Goal: Transaction & Acquisition: Purchase product/service

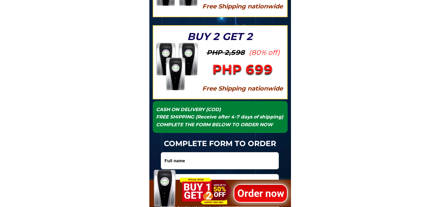
scroll to position [2256, 0]
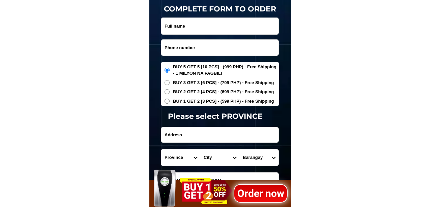
click at [191, 47] on input "Input phone_number" at bounding box center [219, 48] width 117 height 16
paste input "09356960568"
type input "09356960568"
click at [187, 30] on input "Input full_name" at bounding box center [219, 26] width 117 height 17
paste input "[PERSON_NAME]"
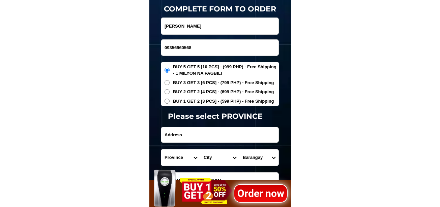
type input "[PERSON_NAME]"
click at [184, 91] on span "BUY 2 GET 2 [4 PCS] - (699 PHP) - Free Shipping" at bounding box center [223, 92] width 101 height 7
click at [169, 91] on input "BUY 2 GET 2 [4 PCS] - (699 PHP) - Free Shipping" at bounding box center [166, 91] width 5 height 5
radio input "true"
click at [185, 134] on input "Input address" at bounding box center [219, 134] width 117 height 15
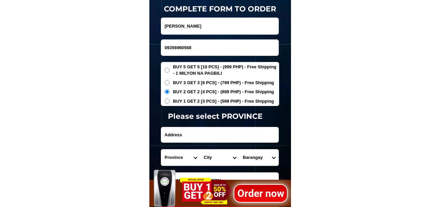
paste input "San francisco legaspi cty purok 2 banog"
type input "San francisco legaspi cty purok 2 banog"
click at [179, 155] on select "Province [GEOGRAPHIC_DATA] [GEOGRAPHIC_DATA][PERSON_NAME][GEOGRAPHIC_DATA][GEOG…" at bounding box center [180, 158] width 39 height 16
select select "63_402"
click at [161, 150] on select "Province [GEOGRAPHIC_DATA] [GEOGRAPHIC_DATA][PERSON_NAME][GEOGRAPHIC_DATA][GEOG…" at bounding box center [180, 158] width 39 height 16
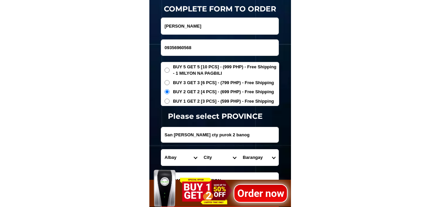
drag, startPoint x: 214, startPoint y: 157, endPoint x: 215, endPoint y: 150, distance: 7.4
click at [214, 154] on select "City Albay-malinao Albay-santo-domingo Bacacay Camalig Daraga Guinobatan Jovell…" at bounding box center [219, 158] width 39 height 16
select select "63_4027164"
click at [200, 150] on select "City Albay-malinao Albay-santo-domingo Bacacay Camalig Daraga Guinobatan Jovell…" at bounding box center [219, 158] width 39 height 16
click at [261, 153] on select "Barangay Bgy. 1 - em's barrio (pob.) Bgy. 10 - cabugao Bgy. 11 - maoyod pob. (b…" at bounding box center [258, 158] width 39 height 16
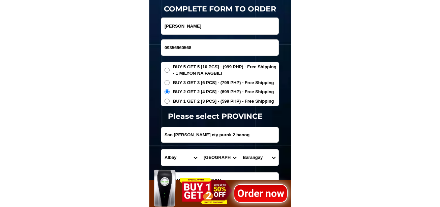
click at [263, 159] on select "Barangay Bgy. 1 - em's barrio (pob.) Bgy. 10 - cabugao Bgy. 11 - maoyod pob. (b…" at bounding box center [258, 158] width 39 height 16
drag, startPoint x: 262, startPoint y: 158, endPoint x: 262, endPoint y: 150, distance: 8.1
click at [262, 158] on select "Barangay Bgy. 1 - em's barrio (pob.) Bgy. 10 - cabugao Bgy. 11 - maoyod pob. (b…" at bounding box center [258, 158] width 39 height 16
click at [265, 157] on select "Barangay Bgy. 1 - em's barrio (pob.) Bgy. 10 - cabugao Bgy. 11 - maoyod pob. (b…" at bounding box center [258, 158] width 39 height 16
drag, startPoint x: 254, startPoint y: 164, endPoint x: 261, endPoint y: 150, distance: 15.2
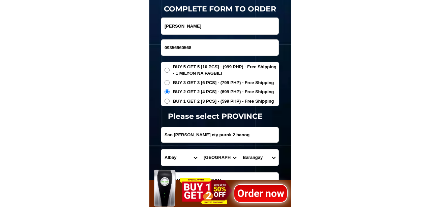
click at [254, 164] on select "Barangay Bgy. 1 - em's barrio (pob.) Bgy. 10 - cabugao Bgy. 11 - maoyod pob. (b…" at bounding box center [258, 158] width 39 height 16
select select "63_40271645879"
click at [239, 150] on select "Barangay Bgy. 1 - em's barrio (pob.) Bgy. 10 - cabugao Bgy. 11 - maoyod pob. (b…" at bounding box center [258, 158] width 39 height 16
click at [264, 158] on select "Barangay Bgy. 1 - em's barrio (pob.) Bgy. 10 - cabugao Bgy. 11 - maoyod pob. (b…" at bounding box center [258, 158] width 39 height 16
click at [239, 150] on select "Barangay Bgy. 1 - em's barrio (pob.) Bgy. 10 - cabugao Bgy. 11 - maoyod pob. (b…" at bounding box center [258, 158] width 39 height 16
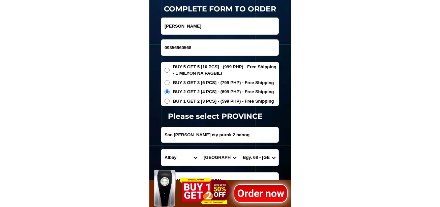
scroll to position [2323, 0]
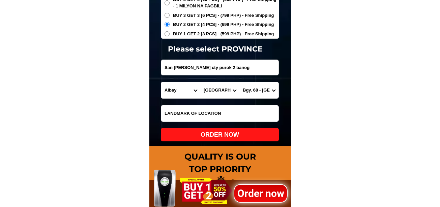
click at [234, 138] on div "ORDER NOW" at bounding box center [220, 134] width 118 height 9
radio input "true"
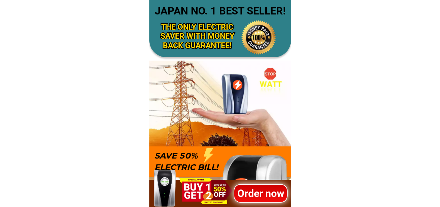
click at [255, 193] on h1 "Order now" at bounding box center [260, 193] width 54 height 15
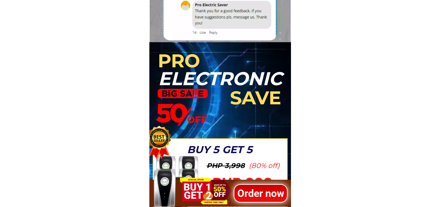
scroll to position [1885, 0]
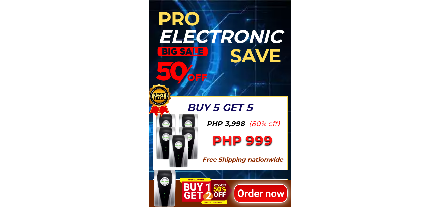
click at [250, 190] on h1 "Order now" at bounding box center [260, 193] width 54 height 15
click at [250, 193] on h1 "Order now" at bounding box center [260, 193] width 54 height 15
drag, startPoint x: 264, startPoint y: 195, endPoint x: 262, endPoint y: 186, distance: 9.3
click at [263, 194] on h1 "Order now" at bounding box center [260, 193] width 54 height 15
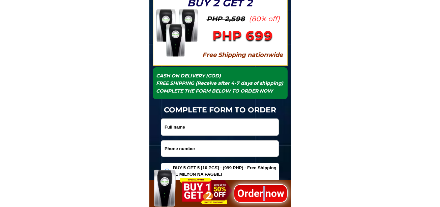
scroll to position [2222, 0]
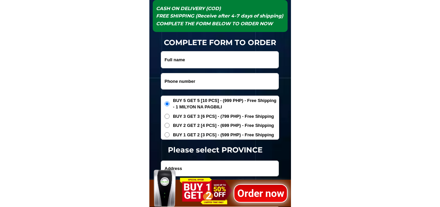
click at [196, 76] on input "Input phone_number" at bounding box center [219, 81] width 117 height 16
paste input "09434653612"
type input "09434653612"
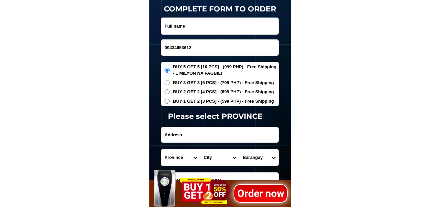
click at [186, 27] on input "Input full_name" at bounding box center [219, 26] width 117 height 17
paste input "Jerlyn Gallardo"
type input "Jerlyn Gallardo"
click at [196, 131] on input "Input address" at bounding box center [219, 134] width 117 height 15
paste input "1919 leveriza st"
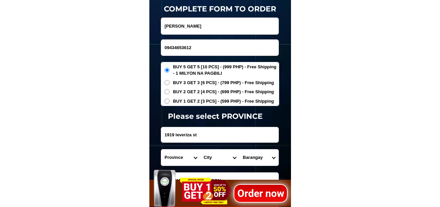
type input "1919 leveriza st"
click at [176, 149] on div "Province Abra Agusan-del-norte Agusan-del-sur Aklan Albay Antique Apayao Aurora…" at bounding box center [220, 157] width 118 height 17
drag, startPoint x: 173, startPoint y: 160, endPoint x: 177, endPoint y: 151, distance: 9.5
click at [173, 160] on select "Province [GEOGRAPHIC_DATA] [GEOGRAPHIC_DATA][PERSON_NAME][GEOGRAPHIC_DATA][GEOG…" at bounding box center [180, 158] width 39 height 16
select select "63_219"
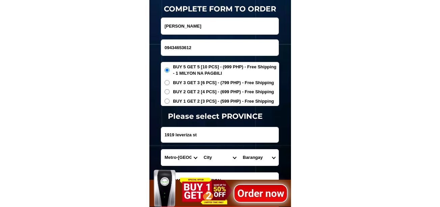
click at [161, 150] on select "Province [GEOGRAPHIC_DATA] [GEOGRAPHIC_DATA][PERSON_NAME][GEOGRAPHIC_DATA][GEOG…" at bounding box center [180, 158] width 39 height 16
click at [213, 164] on select "City Binondo CALOOCAN Ermita Intramuros Las-pinas Makati Malabon-city Malate Ma…" at bounding box center [219, 158] width 39 height 16
select select "63_2196219"
click at [200, 150] on select "City Binondo CALOOCAN Ermita Intramuros Las-pinas Makati Malabon-city Malate Ma…" at bounding box center [219, 158] width 39 height 16
drag, startPoint x: 252, startPoint y: 160, endPoint x: 255, endPoint y: 150, distance: 10.6
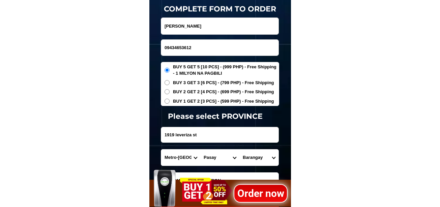
click at [252, 160] on select "Barangay Barangay 1 Barangay 10 Barangay 100 Barangay 101 Barangay 102 Barangay…" at bounding box center [258, 158] width 39 height 16
click at [239, 150] on select "Barangay Barangay 1 Barangay 10 Barangay 100 Barangay 101 Barangay 102 Barangay…" at bounding box center [258, 158] width 39 height 16
click at [261, 162] on select "Barangay Barangay 1 Barangay 10 Barangay 100 Barangay 101 Barangay 102 Barangay…" at bounding box center [258, 158] width 39 height 16
select select "63_21962197798"
click at [239, 150] on select "Barangay Barangay 1 Barangay 10 Barangay 100 Barangay 101 Barangay 102 Barangay…" at bounding box center [258, 158] width 39 height 16
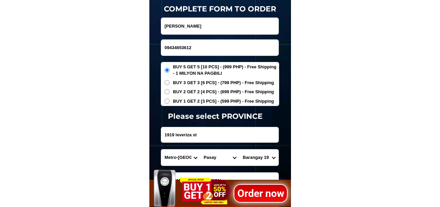
scroll to position [2323, 0]
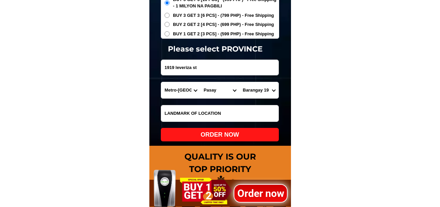
drag, startPoint x: 227, startPoint y: 115, endPoint x: 249, endPoint y: 114, distance: 21.6
click at [228, 114] on input "Input LANDMARKOFLOCATION" at bounding box center [219, 113] width 117 height 16
paste input "Near brgy hall of brgy 19"
type input "Near brgy hall of brgy 19"
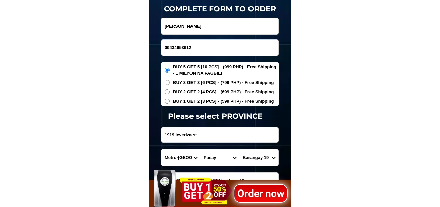
scroll to position [2289, 0]
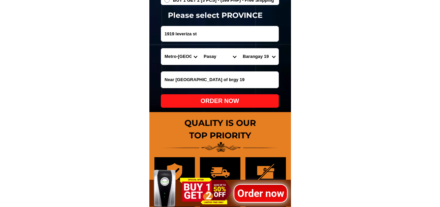
click at [254, 187] on h1 "Order now" at bounding box center [260, 193] width 54 height 15
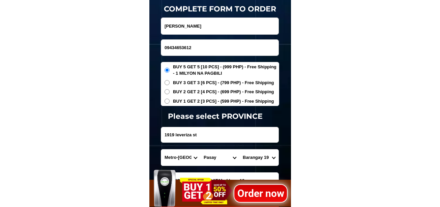
scroll to position [2357, 0]
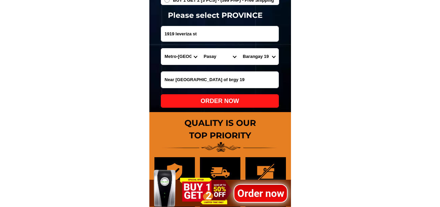
click at [232, 97] on div "ORDER NOW" at bounding box center [220, 100] width 118 height 13
radio input "true"
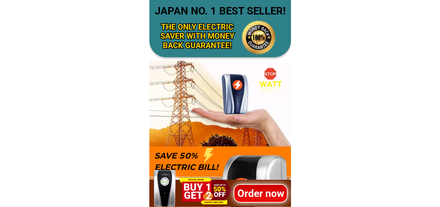
click at [266, 196] on h1 "Order now" at bounding box center [260, 193] width 54 height 15
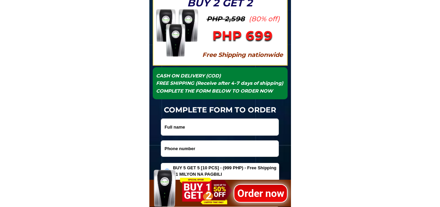
scroll to position [2188, 0]
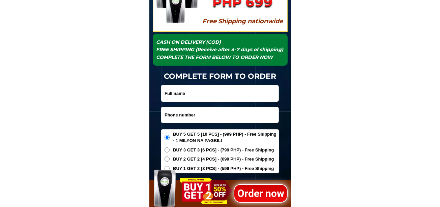
click at [190, 112] on input "Input phone_number" at bounding box center [219, 115] width 117 height 16
paste input "09655574093"
type input "09655574093"
drag, startPoint x: 177, startPoint y: 96, endPoint x: 186, endPoint y: 90, distance: 11.2
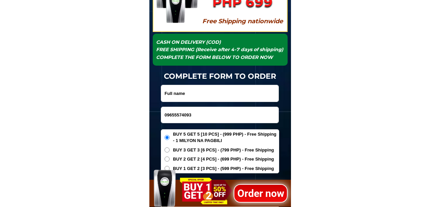
click at [177, 96] on input "Input full_name" at bounding box center [219, 93] width 117 height 17
paste input "ROSIE VALMEO"
type input "ROSIE VALMEO"
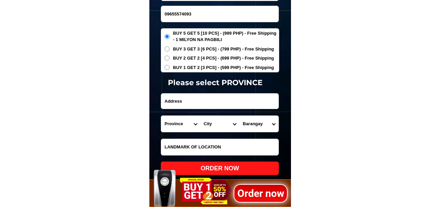
click at [187, 101] on input "Input address" at bounding box center [219, 101] width 117 height 15
paste input "HOUSE no 59 Street CM RECTO"
type input "HOUSE no 59 Street CM RECTO"
drag, startPoint x: 178, startPoint y: 123, endPoint x: 177, endPoint y: 117, distance: 5.9
click at [177, 123] on select "Province [GEOGRAPHIC_DATA] [GEOGRAPHIC_DATA][PERSON_NAME][GEOGRAPHIC_DATA][GEOG…" at bounding box center [180, 124] width 39 height 16
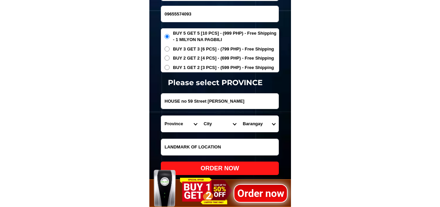
select select "63_305"
click at [161, 116] on select "Province [GEOGRAPHIC_DATA] [GEOGRAPHIC_DATA][PERSON_NAME][GEOGRAPHIC_DATA][GEOG…" at bounding box center [180, 124] width 39 height 16
click at [208, 126] on select "City Angadanan Benito-soliven Cabagan Cauayan-city Cordon Delfin-albano Dinapig…" at bounding box center [219, 124] width 39 height 16
select select "63_3056014"
click at [200, 116] on select "City Angadanan Benito-soliven Cabagan Cauayan-city Cordon Delfin-albano Dinapig…" at bounding box center [219, 124] width 39 height 16
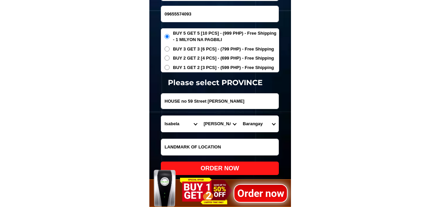
click at [245, 125] on select "Barangay Anao Bantug (pob.) Dona concha Imbiao Lanting Lucban Luna (pob.) Marco…" at bounding box center [258, 124] width 39 height 16
select select "63_30560144650"
click at [239, 116] on select "Barangay Anao Bantug (pob.) Dona concha Imbiao Lanting Lucban Luna (pob.) Marco…" at bounding box center [258, 124] width 39 height 16
click at [252, 167] on div "ORDER NOW" at bounding box center [220, 168] width 118 height 9
radio input "true"
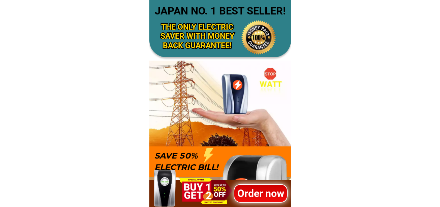
click at [256, 192] on h1 "Order now" at bounding box center [260, 193] width 54 height 15
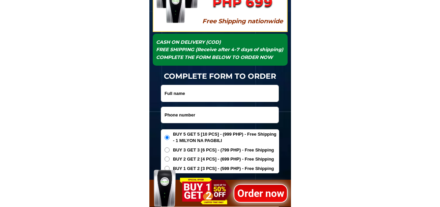
scroll to position [2256, 0]
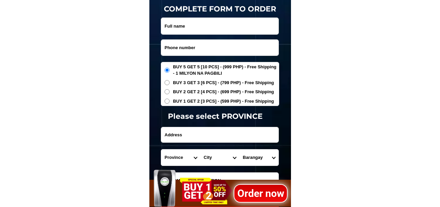
click at [188, 47] on input "Input phone_number" at bounding box center [219, 48] width 117 height 16
paste input "09997017623"
type input "09997017623"
click at [187, 26] on input "Input full_name" at bounding box center [219, 26] width 117 height 17
paste input "Minda Alzonam"
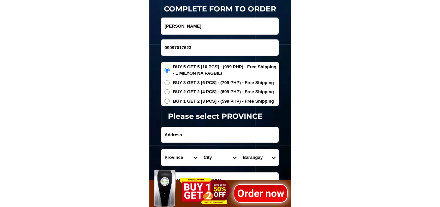
type input "Minda Alzonam"
click at [187, 138] on input "Input address" at bounding box center [219, 134] width 117 height 15
paste input "096-L Tiongson St zbrgy Lagao Gen Santos City South Cotabato"
type input "096-L Tiongson St zbrgy Lagao Gen Santos City South Cotabato"
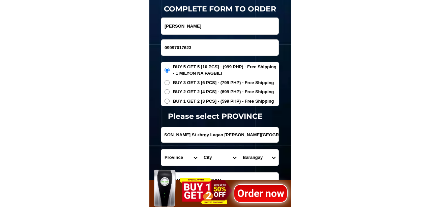
click at [173, 92] on span "BUY 2 GET 2 [4 PCS] - (699 PHP) - Free Shipping" at bounding box center [223, 92] width 101 height 7
click at [169, 92] on input "BUY 2 GET 2 [4 PCS] - (699 PHP) - Free Shipping" at bounding box center [166, 91] width 5 height 5
radio input "true"
click at [186, 84] on span "BUY 3 GET 3 [6 PCS] - (799 PHP) - Free Shipping" at bounding box center [223, 83] width 101 height 7
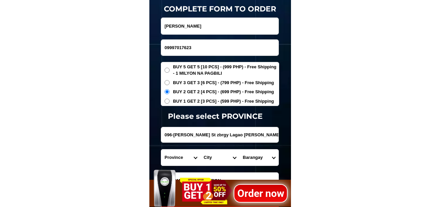
click at [169, 84] on input "BUY 3 GET 3 [6 PCS] - (799 PHP) - Free Shipping" at bounding box center [166, 82] width 5 height 5
radio input "true"
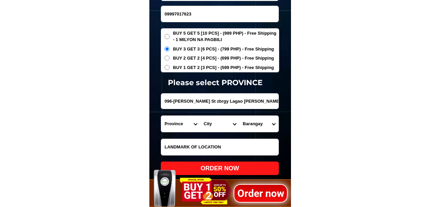
click at [188, 147] on input "Input LANDMARKOFLOCATION" at bounding box center [219, 147] width 117 height 16
paste input "beside Abis Resto Grill yellowgate"
type input "beside Abis Resto Grill yellowgate"
drag, startPoint x: 170, startPoint y: 123, endPoint x: 170, endPoint y: 118, distance: 5.1
click at [170, 123] on select "Province [GEOGRAPHIC_DATA] [GEOGRAPHIC_DATA][PERSON_NAME][GEOGRAPHIC_DATA][GEOG…" at bounding box center [180, 124] width 39 height 16
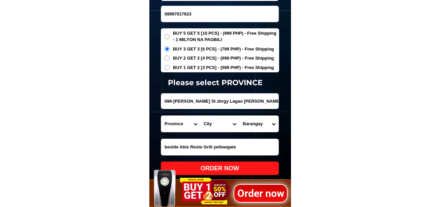
select select "63_995"
click at [161, 116] on select "Province [GEOGRAPHIC_DATA] [GEOGRAPHIC_DATA][PERSON_NAME][GEOGRAPHIC_DATA][GEOG…" at bounding box center [180, 124] width 39 height 16
drag, startPoint x: 201, startPoint y: 123, endPoint x: 205, endPoint y: 123, distance: 3.7
click at [204, 123] on select "City General-santos-city Koronadal-city Lake-sebu Norala Polomolok South-cotaba…" at bounding box center [219, 124] width 39 height 16
select select "63_9951169"
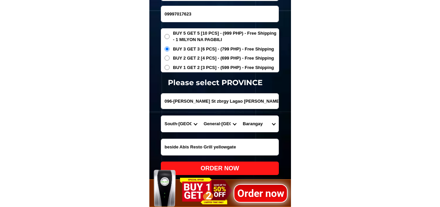
click at [200, 116] on select "City General-santos-city Koronadal-city Lake-sebu Norala Polomolok South-cotaba…" at bounding box center [219, 124] width 39 height 16
click at [262, 119] on select "Barangay Apopong Baluan Batomelong Buayan Bula Calumpang City heights Conel Dad…" at bounding box center [258, 124] width 39 height 16
select select "63_99511691314"
click at [239, 116] on select "Barangay Apopong Baluan Batomelong Buayan Bula Calumpang City heights Conel Dad…" at bounding box center [258, 124] width 39 height 16
click at [256, 170] on div "Order now 2" at bounding box center [219, 188] width 141 height 38
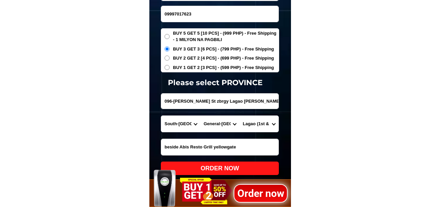
click at [233, 167] on div "ORDER NOW" at bounding box center [220, 168] width 118 height 9
radio input "true"
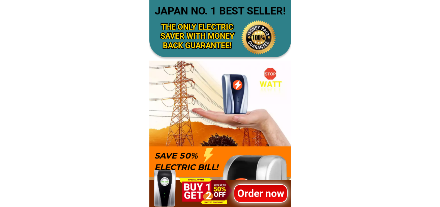
drag, startPoint x: 245, startPoint y: 199, endPoint x: 245, endPoint y: 187, distance: 12.1
click at [245, 199] on h1 "Order now" at bounding box center [260, 193] width 55 height 15
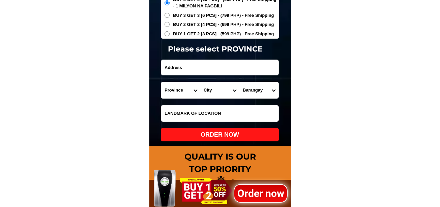
scroll to position [2323, 0]
click at [172, 96] on select "Province [GEOGRAPHIC_DATA] [GEOGRAPHIC_DATA][PERSON_NAME][GEOGRAPHIC_DATA][GEOG…" at bounding box center [180, 90] width 39 height 16
select select "63_108"
click at [161, 82] on select "Province [GEOGRAPHIC_DATA] [GEOGRAPHIC_DATA][PERSON_NAME][GEOGRAPHIC_DATA][GEOG…" at bounding box center [180, 90] width 39 height 16
drag, startPoint x: 207, startPoint y: 92, endPoint x: 212, endPoint y: 84, distance: 9.9
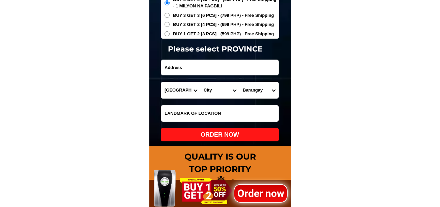
click at [207, 92] on select "City Agoncillo Alitagtag Allacapan Balayan Batangas-balete Batangas-city Batang…" at bounding box center [219, 90] width 39 height 16
select select "63_1088728"
click at [200, 82] on select "City Agoncillo Alitagtag Allacapan Balayan Batangas-balete Batangas-city Batang…" at bounding box center [219, 90] width 39 height 16
drag, startPoint x: 252, startPoint y: 93, endPoint x: 252, endPoint y: 89, distance: 3.7
click at [252, 92] on select "Barangay Abung Balagbag Barualte Bataan Buhay na sapa Bulsa Calicanto Calitcali…" at bounding box center [258, 90] width 39 height 16
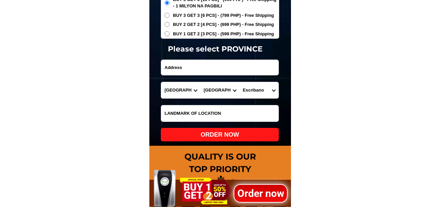
click at [260, 91] on select "Barangay Abung Balagbag Barualte Bataan Buhay na sapa Bulsa Calicanto Calitcali…" at bounding box center [258, 90] width 39 height 16
click at [257, 88] on select "Barangay Abung Balagbag Barualte Bataan Buhay na sapa Bulsa Calicanto Calitcali…" at bounding box center [258, 90] width 39 height 16
click at [259, 90] on select "Barangay Abung Balagbag Barualte Bataan Buhay na sapa Bulsa Calicanto Calitcali…" at bounding box center [258, 90] width 39 height 16
select select "63_10887284657"
click at [239, 82] on select "Barangay Abung Balagbag Barualte Bataan Buhay na sapa Bulsa Calicanto Calitcali…" at bounding box center [258, 90] width 39 height 16
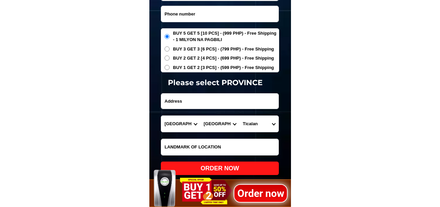
scroll to position [2256, 0]
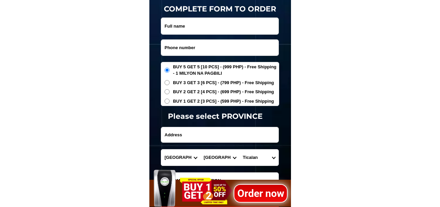
click at [196, 98] on span "BUY 1 GET 2 [3 PCS] - (599 PHP) - Free Shipping" at bounding box center [223, 101] width 101 height 7
click at [169, 99] on input "BUY 1 GET 2 [3 PCS] - (599 PHP) - Free Shipping" at bounding box center [166, 101] width 5 height 5
radio input "true"
click at [211, 32] on input "Input full_name" at bounding box center [219, 26] width 117 height 17
paste input "Elpidia Tiamsim San juan""
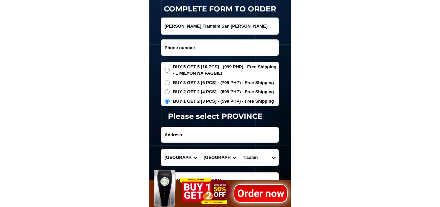
type input "Elpidia Tiamsim San juan""
click at [191, 50] on input "Input phone_number" at bounding box center [219, 48] width 117 height 16
paste input "09095331430"
type input "09095331430"
click at [237, 26] on input "Elpidia Tiamsim San juan"" at bounding box center [219, 26] width 117 height 17
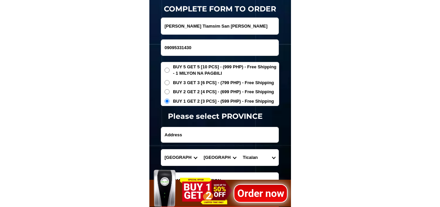
type input "Elpidia Tiamsim San juan"
click at [164, 134] on input "Input address" at bounding box center [219, 134] width 117 height 15
type input "batangas"
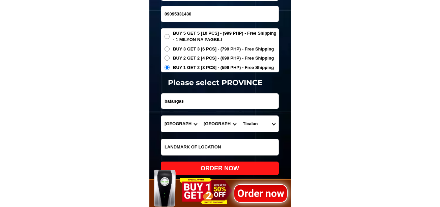
click at [248, 167] on div "ORDER NOW" at bounding box center [220, 168] width 118 height 9
radio input "true"
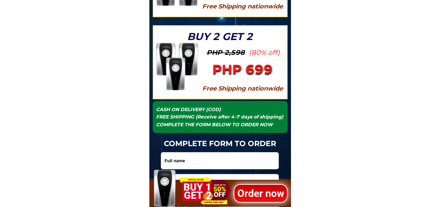
scroll to position [2256, 0]
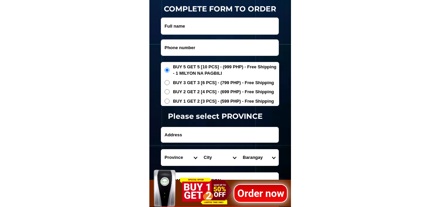
click at [192, 52] on input "Input phone_number" at bounding box center [219, 48] width 117 height 16
paste input "09934735594"
type input "09934735594"
click at [190, 28] on input "Input full_name" at bounding box center [219, 26] width 117 height 17
paste input "[PERSON_NAME]"
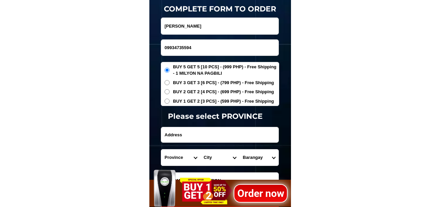
type input "[PERSON_NAME]"
click at [183, 92] on span "BUY 2 GET 2 [4 PCS] - (699 PHP) - Free Shipping" at bounding box center [223, 92] width 101 height 7
click at [169, 92] on input "BUY 2 GET 2 [4 PCS] - (699 PHP) - Free Shipping" at bounding box center [166, 91] width 5 height 5
radio input "true"
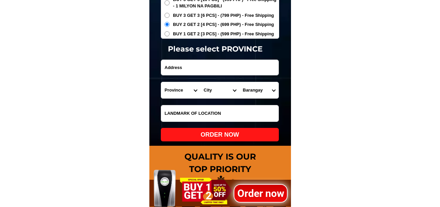
click at [178, 74] on div at bounding box center [220, 68] width 118 height 16
click at [184, 66] on input "Input address" at bounding box center [219, 67] width 117 height 15
paste input "Purok 6 renelisan"
type input "Purok 6 renelisan"
drag, startPoint x: 189, startPoint y: 110, endPoint x: 193, endPoint y: 111, distance: 3.9
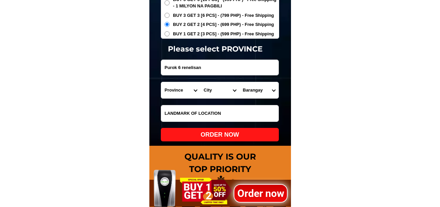
click at [189, 110] on input "Input LANDMARKOFLOCATION" at bounding box center [219, 113] width 117 height 16
paste input "Near chapel"
type input "Near chapel"
click at [168, 94] on select "Province [GEOGRAPHIC_DATA] [GEOGRAPHIC_DATA][PERSON_NAME][GEOGRAPHIC_DATA][GEOG…" at bounding box center [180, 90] width 39 height 16
select select "63_402"
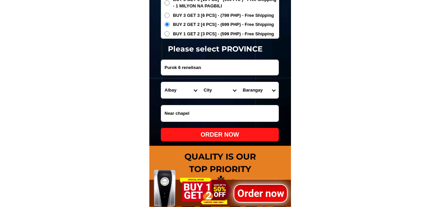
click at [161, 82] on select "Province [GEOGRAPHIC_DATA] [GEOGRAPHIC_DATA][PERSON_NAME][GEOGRAPHIC_DATA][GEOG…" at bounding box center [180, 90] width 39 height 16
drag, startPoint x: 211, startPoint y: 95, endPoint x: 211, endPoint y: 90, distance: 4.7
click at [211, 94] on select "City Albay-malinao Albay-santo-domingo Bacacay Camalig Daraga Guinobatan Jovell…" at bounding box center [219, 90] width 39 height 16
select select "63_4027164"
click at [200, 82] on select "City Albay-malinao Albay-santo-domingo Bacacay Camalig Daraga Guinobatan Jovell…" at bounding box center [219, 90] width 39 height 16
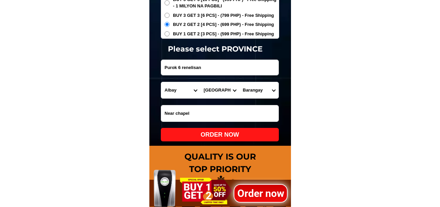
click at [262, 99] on form "Emmanuel pineda 09934735594 ORDER NOW Purok 6 renelisan Province Abra Agusan-de…" at bounding box center [220, 45] width 118 height 191
click at [262, 93] on select "Barangay Bgy. 1 - em's barrio (pob.) Bgy. 10 - cabugao Bgy. 11 - maoyod pob. (b…" at bounding box center [258, 90] width 39 height 16
select select "63_40271648928"
click at [239, 82] on select "Barangay Bgy. 1 - em's barrio (pob.) Bgy. 10 - cabugao Bgy. 11 - maoyod pob. (b…" at bounding box center [258, 90] width 39 height 16
click at [209, 136] on div "ORDER NOW" at bounding box center [220, 134] width 118 height 9
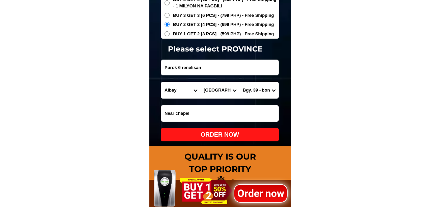
radio input "true"
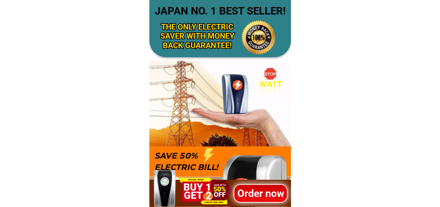
click at [255, 193] on h1 "Order now" at bounding box center [260, 193] width 54 height 15
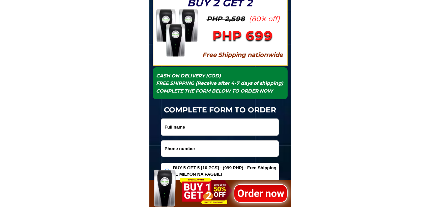
scroll to position [2256, 0]
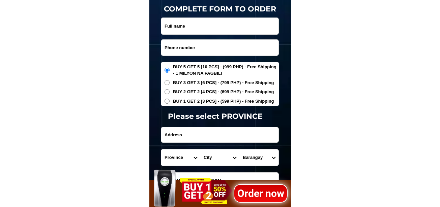
click at [202, 46] on input "Input phone_number" at bounding box center [219, 48] width 117 height 16
paste input "09517757609"
type input "09517757609"
click at [188, 30] on input "Input full_name" at bounding box center [219, 26] width 117 height 17
paste input "[PERSON_NAME]"
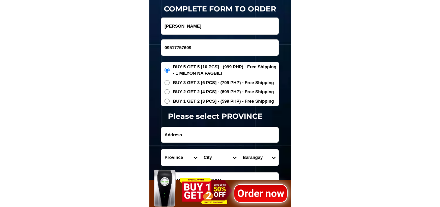
type input "[PERSON_NAME]"
click at [195, 134] on input "Input address" at bounding box center [219, 134] width 117 height 15
paste input "Publacion purok 2 bungayon capitol [PERSON_NAME] [GEOGRAPHIC_DATA]"
type input "Publacion purok 2 bungayon capitol [PERSON_NAME] [GEOGRAPHIC_DATA]"
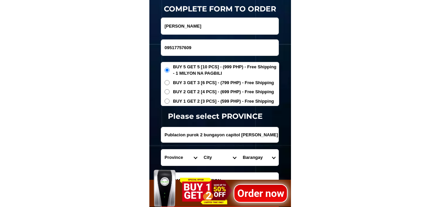
scroll to position [2289, 0]
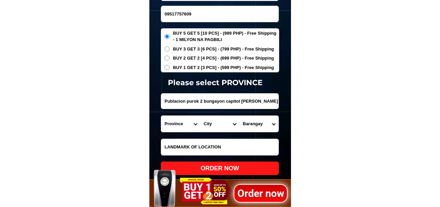
click at [193, 152] on input "Input LANDMARKOFLOCATION" at bounding box center [219, 147] width 117 height 16
paste input "Dating sabungan"
type input "Dating sabungan"
click at [171, 103] on input "Publacion purok 2 bungayon capitol [PERSON_NAME] [GEOGRAPHIC_DATA]" at bounding box center [219, 101] width 117 height 15
click at [173, 121] on select "Province [GEOGRAPHIC_DATA] [GEOGRAPHIC_DATA][PERSON_NAME][GEOGRAPHIC_DATA][GEOG…" at bounding box center [180, 124] width 39 height 16
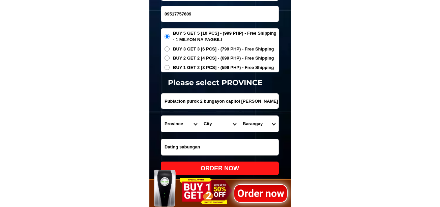
select select "63_829"
click at [161, 116] on select "Province [GEOGRAPHIC_DATA] [GEOGRAPHIC_DATA][PERSON_NAME][GEOGRAPHIC_DATA][GEOG…" at bounding box center [180, 124] width 39 height 16
click at [222, 123] on select "City Bacuag [GEOGRAPHIC_DATA] [GEOGRAPHIC_DATA][PERSON_NAME][GEOGRAPHIC_DATA][G…" at bounding box center [219, 124] width 39 height 16
select select "63_8294815"
click at [200, 116] on select "City Bacuag [GEOGRAPHIC_DATA] [GEOGRAPHIC_DATA][PERSON_NAME][GEOGRAPHIC_DATA][G…" at bounding box center [219, 124] width 39 height 16
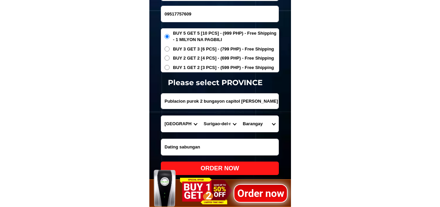
drag, startPoint x: 258, startPoint y: 126, endPoint x: 258, endPoint y: 116, distance: 10.4
click at [258, 126] on select "Barangay Anajawan Cabitoonan Catangnan [PERSON_NAME] La januza [PERSON_NAME] Po…" at bounding box center [258, 124] width 39 height 16
select select "63_82948154256"
click at [239, 116] on select "Barangay Anajawan Cabitoonan Catangnan [PERSON_NAME] La januza [PERSON_NAME] Po…" at bounding box center [258, 124] width 39 height 16
click at [267, 126] on select "Barangay Anajawan Cabitoonan Catangnan [PERSON_NAME] La januza [PERSON_NAME] Po…" at bounding box center [258, 124] width 39 height 16
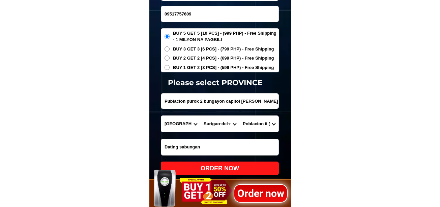
click at [239, 116] on select "Barangay Anajawan Cabitoonan Catangnan [PERSON_NAME] La januza [PERSON_NAME] Po…" at bounding box center [258, 124] width 39 height 16
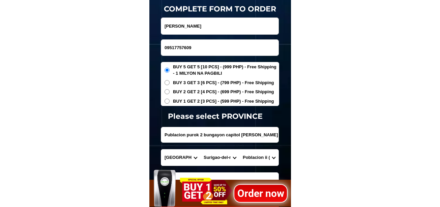
scroll to position [2323, 0]
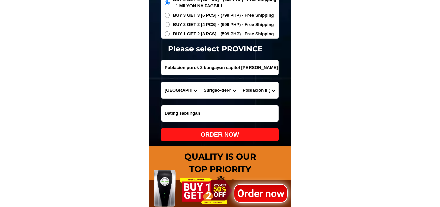
click at [243, 136] on div "ORDER NOW" at bounding box center [220, 134] width 118 height 9
radio input "true"
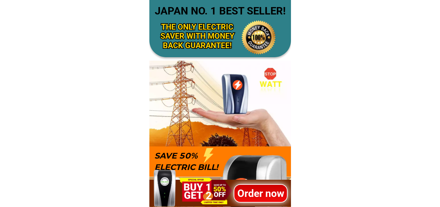
click at [256, 191] on h1 "Order now" at bounding box center [260, 193] width 54 height 15
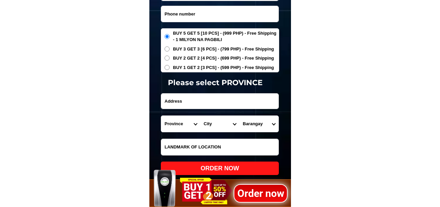
scroll to position [2222, 0]
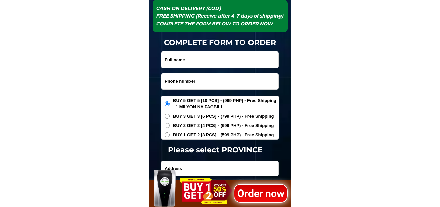
click at [193, 81] on input "Input phone_number" at bounding box center [219, 81] width 117 height 16
paste input "09193648024"
click at [173, 83] on input "09193648024" at bounding box center [219, 81] width 117 height 16
paste input "467212142"
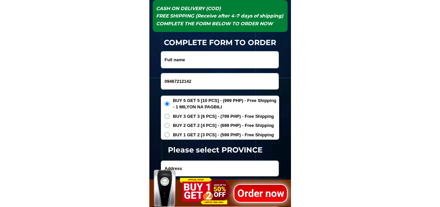
type input "09467212142"
click at [192, 64] on input "Input full_name" at bounding box center [219, 60] width 117 height 17
paste input "Criselda R.Esporas"
type input "Criselda R.Esporas"
click at [188, 166] on input "Input address" at bounding box center [219, 168] width 117 height 15
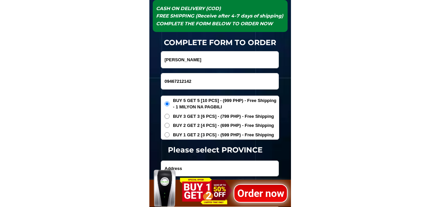
paste input "Zn -2-sn juan molo bangga panot, brgy sn juan molo iloilo, Iloilo-city, Iloilo"
type input "Zn -2-sn juan molo bangga panot, brgy sn juan molo iloilo, Iloilo-city, Iloilo"
click at [177, 116] on span "BUY 3 GET 3 [6 PCS] - (799 PHP) - Free Shipping" at bounding box center [223, 116] width 101 height 7
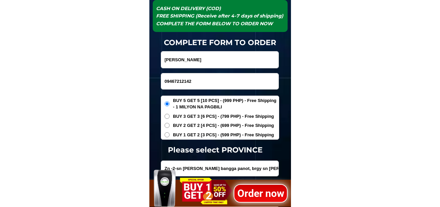
click at [169, 116] on input "BUY 3 GET 3 [6 PCS] - (799 PHP) - Free Shipping" at bounding box center [166, 116] width 5 height 5
radio input "true"
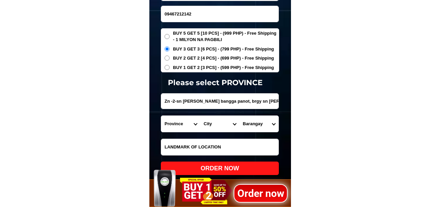
click at [241, 100] on input "Zn -2-sn juan molo bangga panot, brgy sn juan molo iloilo, Iloilo-city, Iloilo" at bounding box center [219, 101] width 117 height 15
click at [180, 129] on select "Province [GEOGRAPHIC_DATA] [GEOGRAPHIC_DATA][PERSON_NAME][GEOGRAPHIC_DATA][GEOG…" at bounding box center [180, 124] width 39 height 16
select select "63_151"
click at [161, 116] on select "Province [GEOGRAPHIC_DATA] [GEOGRAPHIC_DATA][PERSON_NAME][GEOGRAPHIC_DATA][GEOG…" at bounding box center [180, 124] width 39 height 16
drag, startPoint x: 206, startPoint y: 123, endPoint x: 214, endPoint y: 116, distance: 10.3
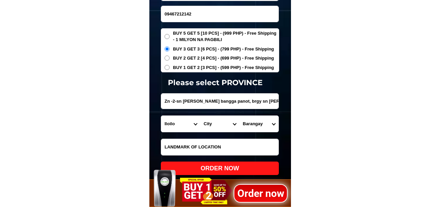
click at [206, 123] on select "City Ajuy Alimodian Anilao Badiangan Balasan Banate Barotac-nuevo Barotac-viejo…" at bounding box center [219, 124] width 39 height 16
click at [214, 126] on select "City Ajuy Alimodian Anilao Badiangan Balasan Banate Barotac-nuevo Barotac-viejo…" at bounding box center [219, 124] width 39 height 16
select select "63_1519432"
click at [200, 116] on select "City Ajuy Alimodian Anilao Badiangan Balasan Banate Barotac-nuevo Barotac-viejo…" at bounding box center [219, 124] width 39 height 16
click at [252, 122] on select "Barangay Abeto mirasol taft south (quirino abeto) Aguinaldo Airport (tabucan ai…" at bounding box center [258, 124] width 39 height 16
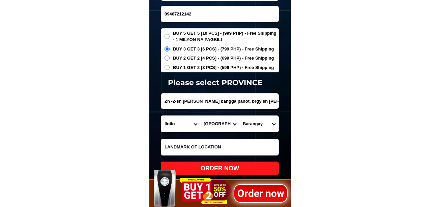
select select "63_151943239080"
click at [239, 116] on select "Barangay Abeto mirasol taft south (quirino abeto) Aguinaldo Airport (tabucan ai…" at bounding box center [258, 124] width 39 height 16
click at [249, 167] on div "ORDER NOW" at bounding box center [220, 168] width 118 height 9
radio input "true"
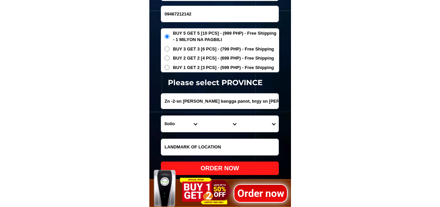
scroll to position [2256, 0]
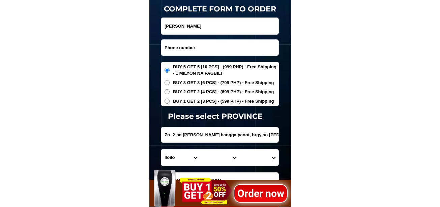
click at [200, 50] on input "Input phone_number" at bounding box center [219, 48] width 117 height 16
paste input "09276205046"
type input "09276205046"
click at [178, 26] on input "Criselda R.Esporas" at bounding box center [219, 26] width 117 height 17
paste input "Tess Resurreccion"
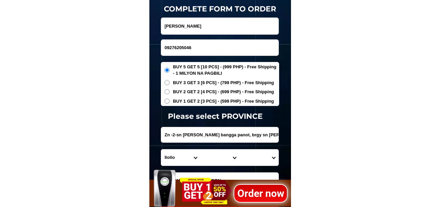
type input "Tess Resurreccion"
click at [190, 138] on input "Zn -2-sn juan molo bangga panot, brgy sn juan molo iloilo, Iloilo-city, Iloilo" at bounding box center [219, 134] width 117 height 15
paste input "182 Brgy Beyeng Aramal , Pangasinan"
type input "182 Brgy Beyeng Aramal , Pangasinan"
drag, startPoint x: 172, startPoint y: 157, endPoint x: 172, endPoint y: 152, distance: 5.7
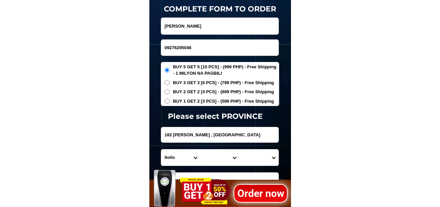
click at [172, 157] on select "Province [GEOGRAPHIC_DATA] [GEOGRAPHIC_DATA][PERSON_NAME][GEOGRAPHIC_DATA][GEOG…" at bounding box center [180, 158] width 39 height 16
select select "63_247"
click at [161, 150] on select "Province [GEOGRAPHIC_DATA] [GEOGRAPHIC_DATA][PERSON_NAME][GEOGRAPHIC_DATA][GEOG…" at bounding box center [180, 158] width 39 height 16
click at [213, 157] on select "City Agno Aguilar Alaminos-city Asingan Balungao Bani Basista Bautista Bayamban…" at bounding box center [219, 158] width 39 height 16
select select "63_2472688"
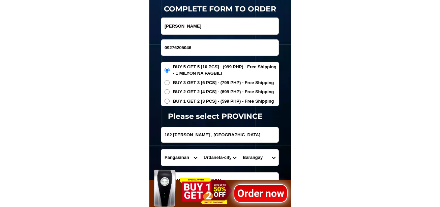
click at [200, 150] on select "City Agno Aguilar Alaminos-city Asingan Balungao Bani Basista Bautista Bayamban…" at bounding box center [219, 158] width 39 height 16
drag, startPoint x: 251, startPoint y: 156, endPoint x: 253, endPoint y: 150, distance: 6.1
click at [251, 156] on select "Barangay Anonas Bactad east Bayaoas Bolaoen Cabaruan Cabuloan Camanang Camantil…" at bounding box center [258, 158] width 39 height 16
click at [246, 155] on select "Barangay Anonas Bactad east Bayaoas Bolaoen Cabaruan Cabuloan Camanang Camantil…" at bounding box center [258, 158] width 39 height 16
click at [251, 160] on select "Barangay Anonas Bactad east Bayaoas Bolaoen Cabaruan Cabuloan Camanang Camantil…" at bounding box center [258, 158] width 39 height 16
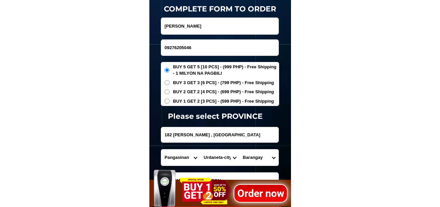
click at [250, 157] on select "Barangay Anonas Bactad east Bayaoas Bolaoen Cabaruan Cabuloan Camanang Camantil…" at bounding box center [258, 158] width 39 height 16
click at [261, 154] on select "Barangay Anonas Bactad east Bayaoas Bolaoen Cabaruan Cabuloan Camanang Camantil…" at bounding box center [258, 158] width 39 height 16
select select "63_24726886109"
click at [239, 150] on select "Barangay Anonas Bactad east Bayaoas Bolaoen Cabaruan Cabuloan Camanang Camantil…" at bounding box center [258, 158] width 39 height 16
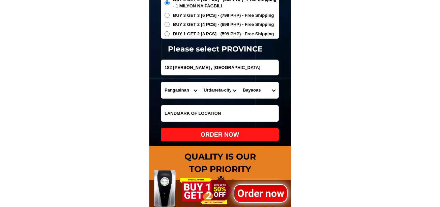
click at [254, 139] on div "ORDER NOW" at bounding box center [220, 134] width 118 height 9
radio input "true"
